Goal: Task Accomplishment & Management: Manage account settings

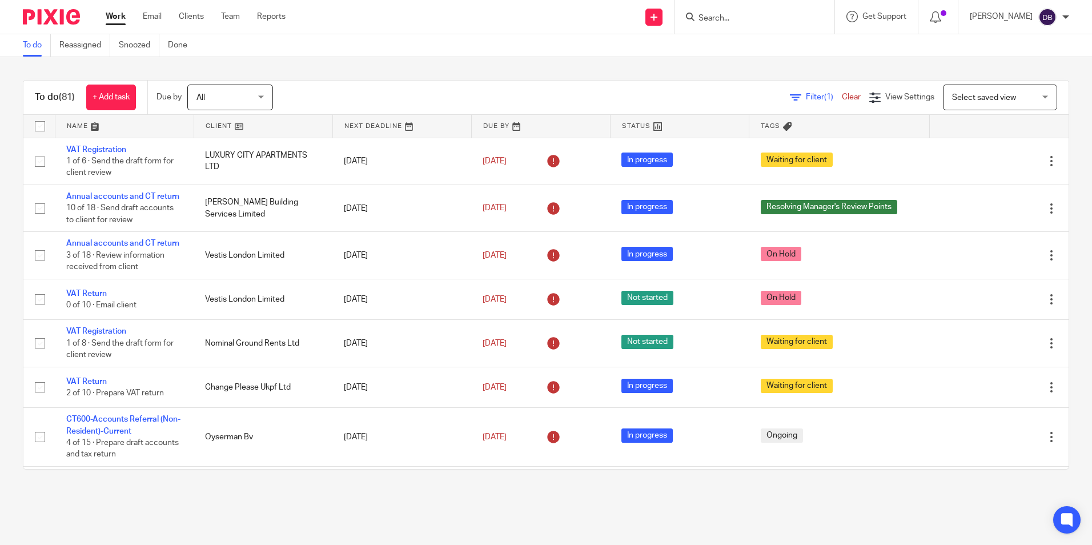
click at [724, 12] on form at bounding box center [759, 17] width 122 height 14
click at [171, 454] on main "To do Reassigned Snoozed Done To do (81) + Add task Due by All All Today Tomorr…" at bounding box center [546, 272] width 1092 height 545
click at [46, 493] on main "To do Reassigned Snoozed Done To do (81) + Add task Due by All All Today Tomorr…" at bounding box center [546, 272] width 1092 height 545
click at [716, 28] on div at bounding box center [755, 17] width 160 height 34
click at [718, 20] on input "Search" at bounding box center [749, 19] width 103 height 10
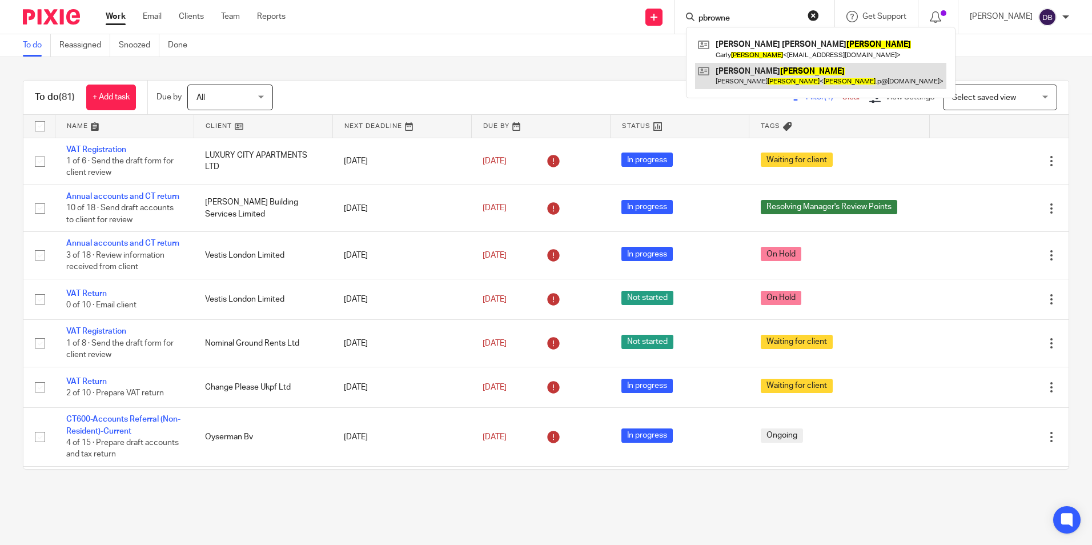
type input "pbrowne"
click at [486, 62] on div "To do (81) + Add task Due by All All Today Tomorrow This week Next week This mo…" at bounding box center [546, 274] width 1092 height 435
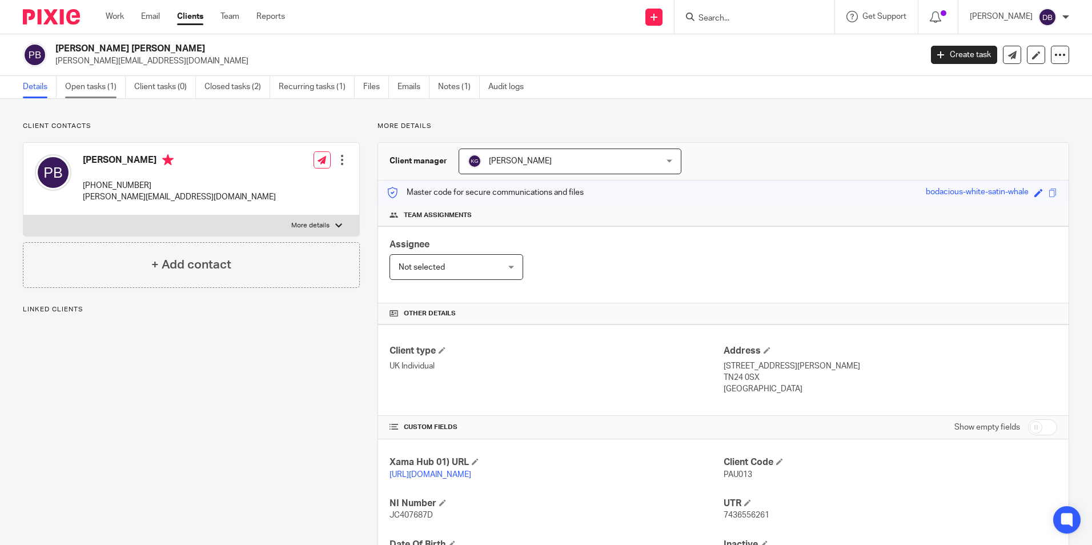
click at [94, 91] on link "Open tasks (1)" at bounding box center [95, 87] width 61 height 22
click at [105, 95] on link "Open tasks (1)" at bounding box center [95, 87] width 61 height 22
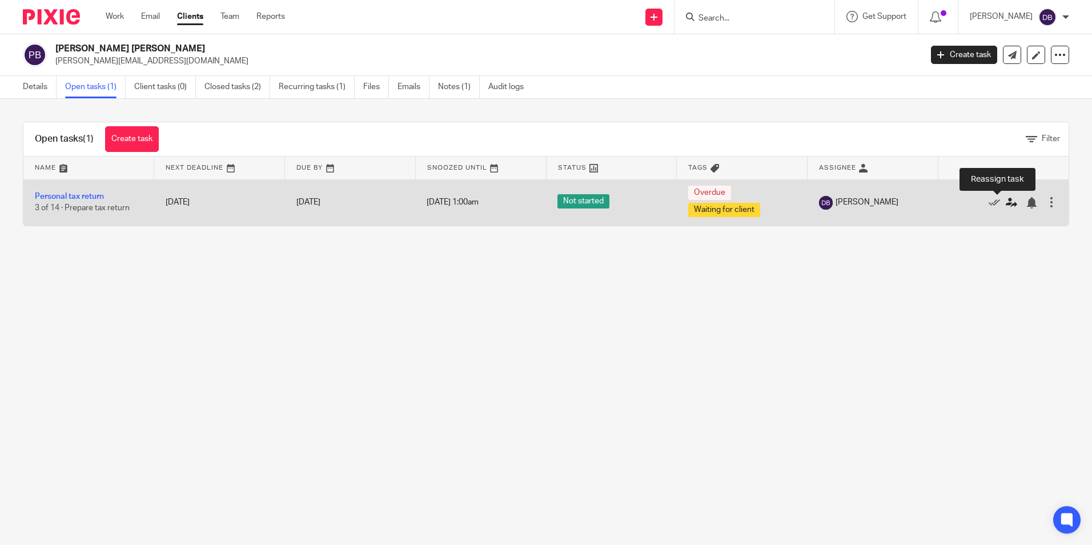
click at [1006, 201] on icon at bounding box center [1011, 202] width 11 height 11
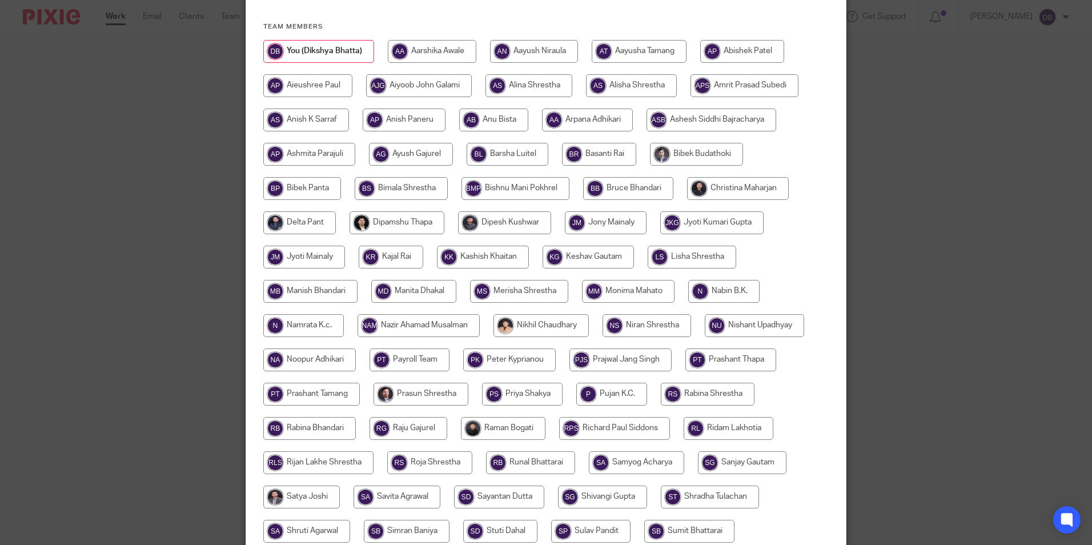
scroll to position [114, 0]
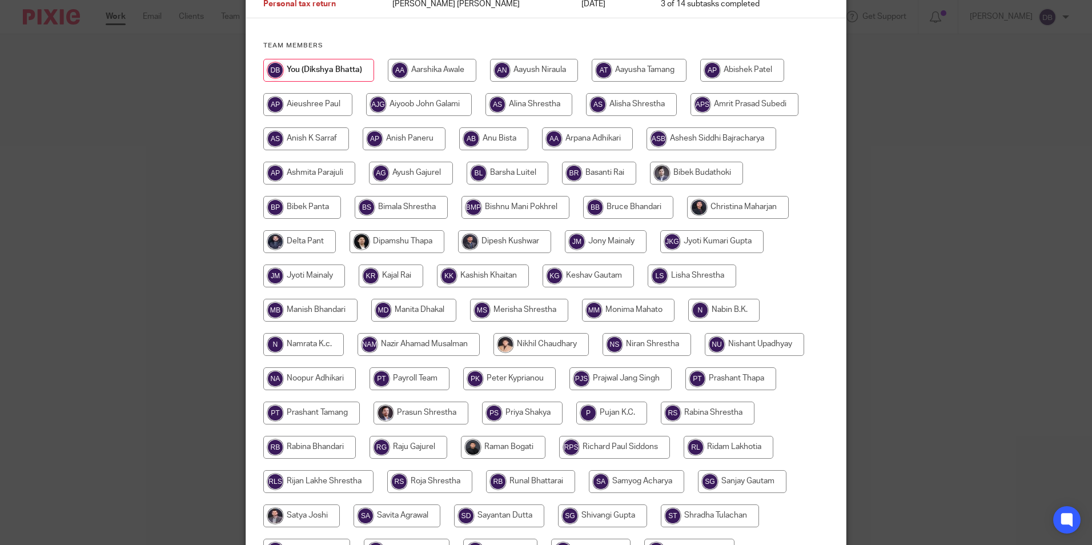
click at [415, 77] on input "radio" at bounding box center [432, 70] width 89 height 23
radio input "true"
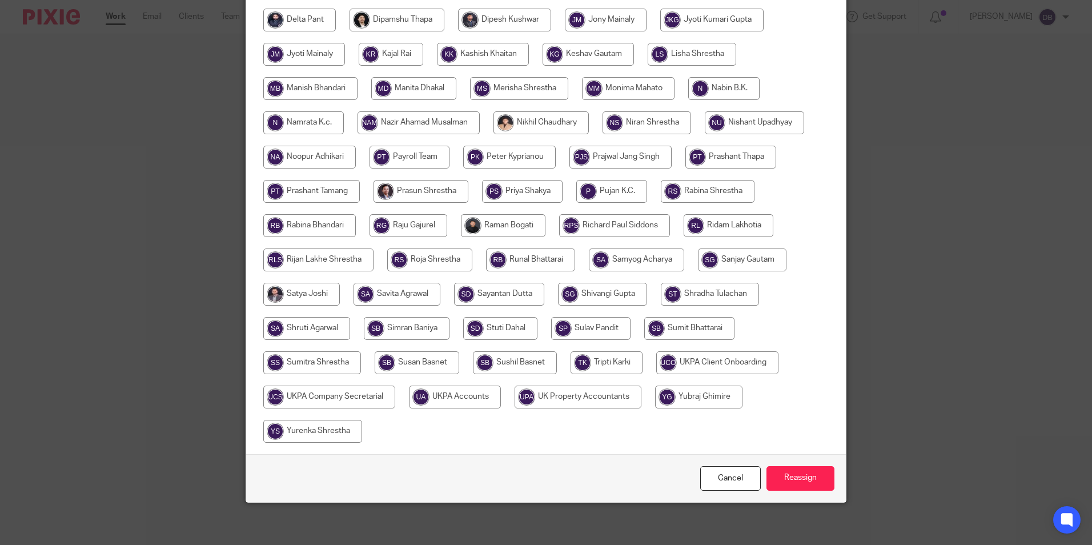
scroll to position [339, 0]
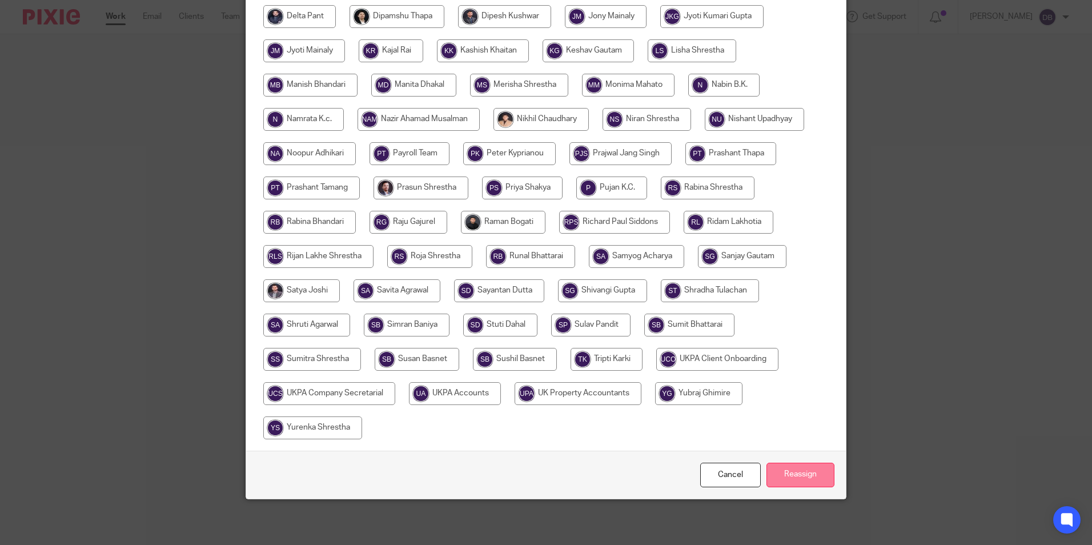
click at [807, 476] on input "Reassign" at bounding box center [801, 475] width 68 height 25
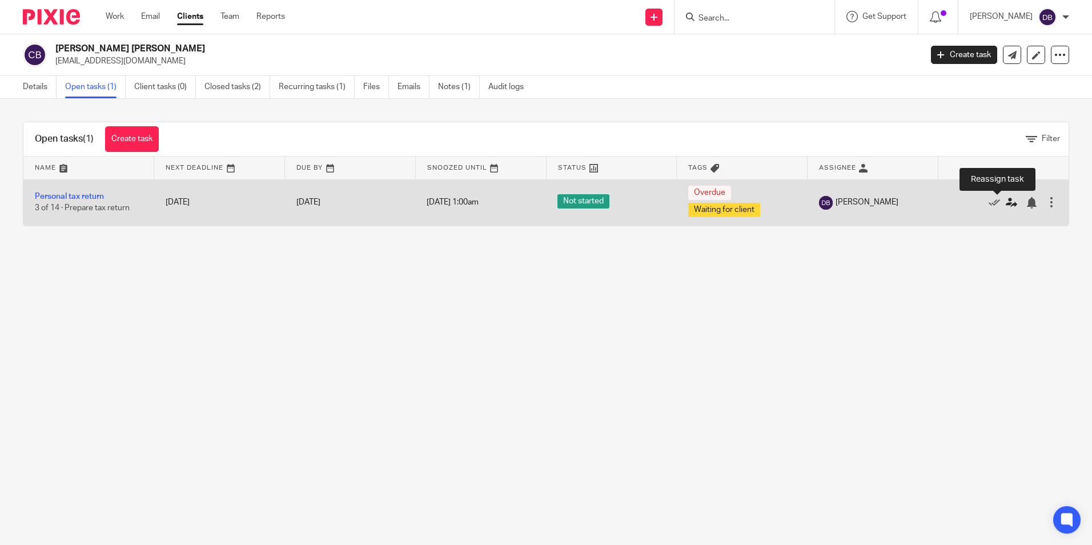
click at [1006, 203] on icon at bounding box center [1011, 202] width 11 height 11
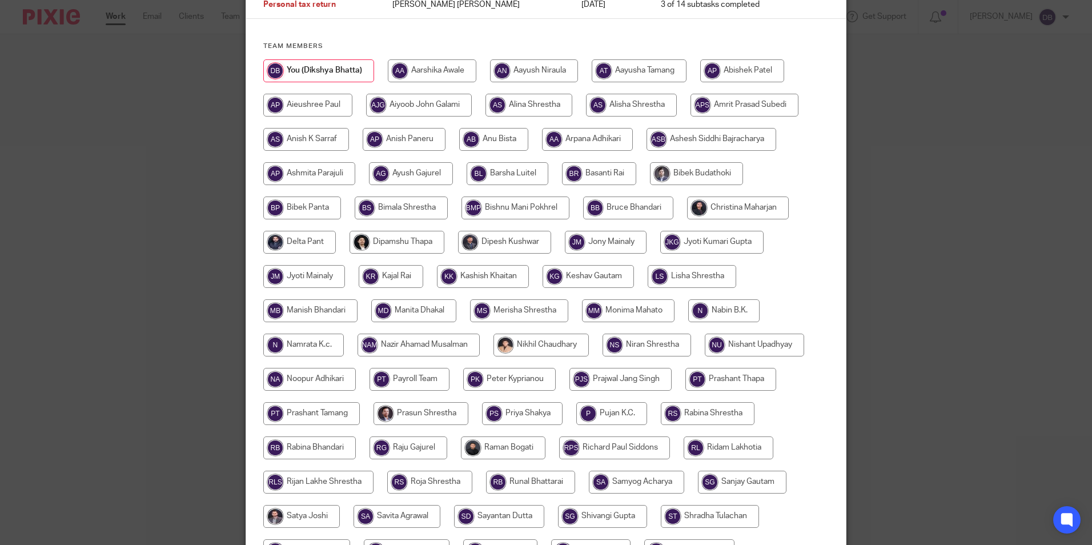
scroll to position [114, 0]
click at [459, 78] on input "radio" at bounding box center [432, 70] width 89 height 23
radio input "true"
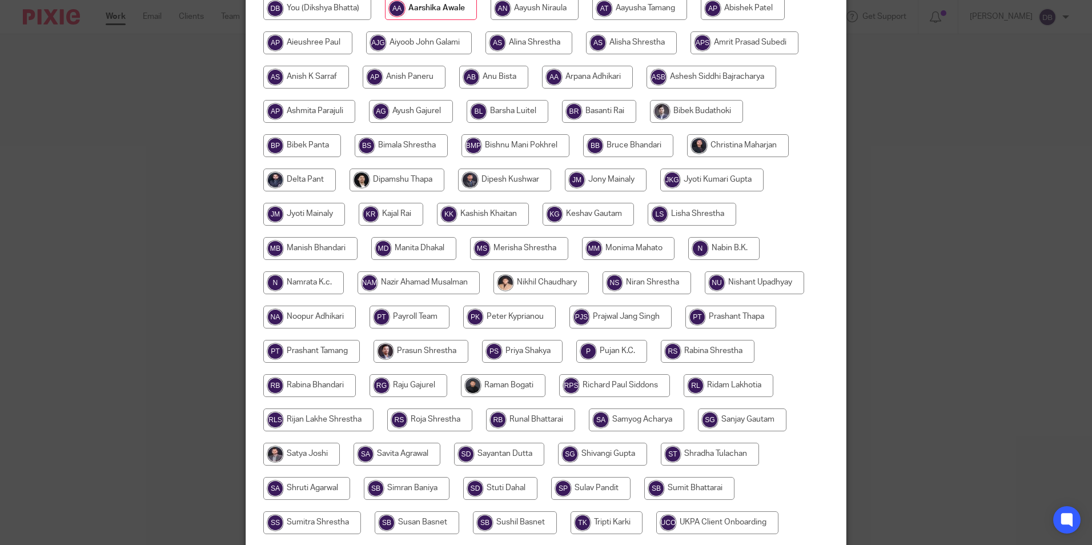
scroll to position [339, 0]
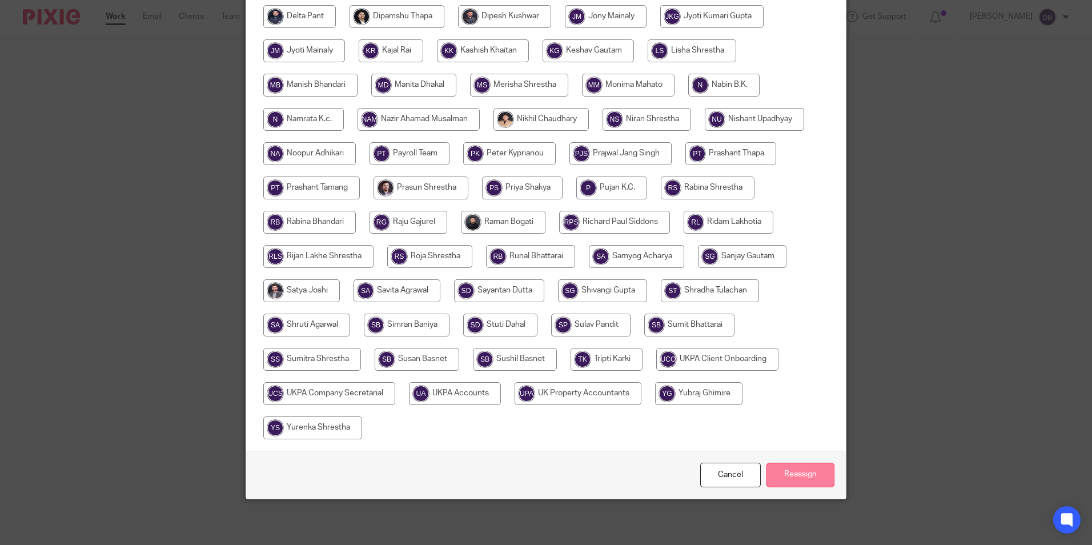
click at [825, 472] on input "Reassign" at bounding box center [801, 475] width 68 height 25
